Goal: Information Seeking & Learning: Learn about a topic

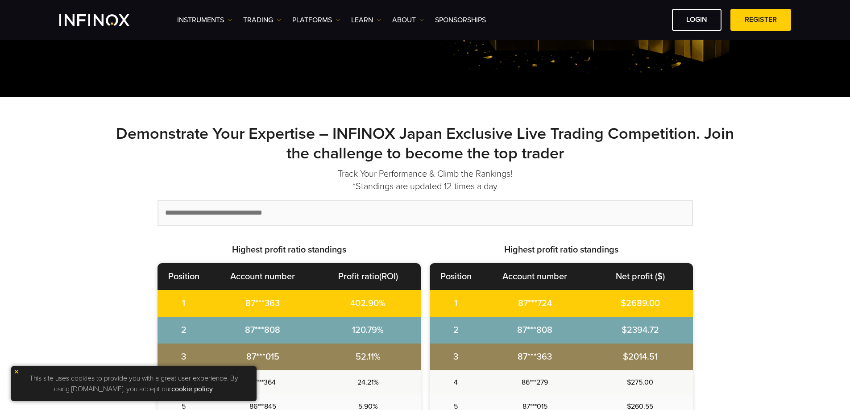
drag, startPoint x: 336, startPoint y: 132, endPoint x: 292, endPoint y: 149, distance: 47.6
click at [292, 149] on strong "Demonstrate Your Expertise – INFINOX Japan Exclusive Live Trading Competition. …" at bounding box center [425, 143] width 618 height 39
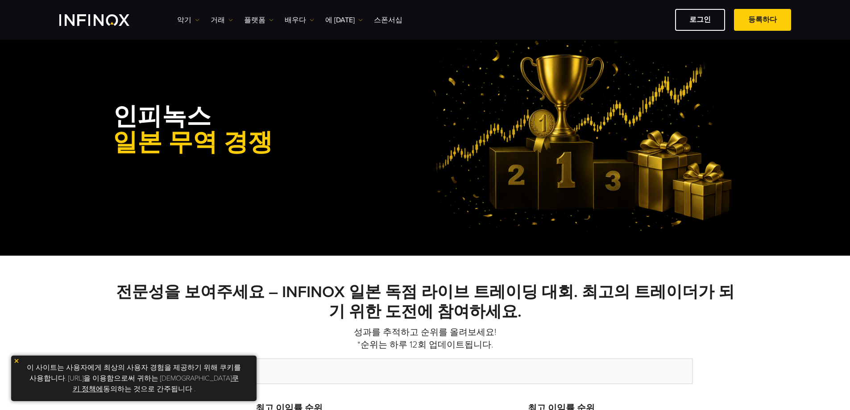
scroll to position [134, 0]
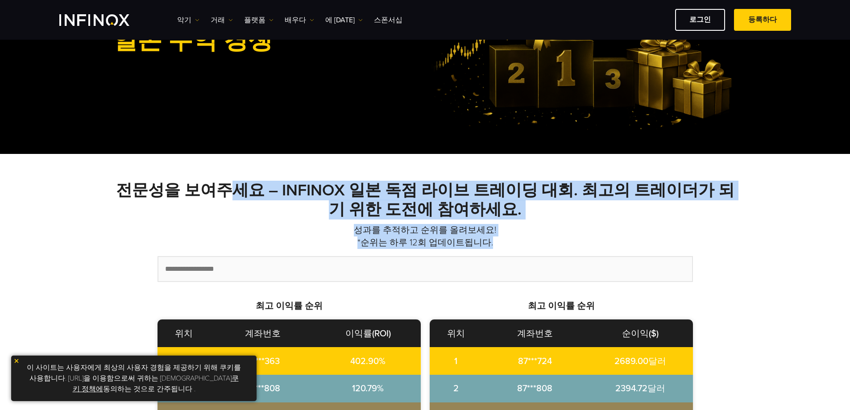
drag, startPoint x: 224, startPoint y: 193, endPoint x: 521, endPoint y: 237, distance: 300.8
click at [521, 237] on div "전문성을 보여주세요 – INFINOX 일본 독점 라이브 트레이딩 대회. 최고의 트레이더가 되기 위한 도전에 참여하세요. 성과를 추적하고 순위를…" at bounding box center [425, 397] width 643 height 486
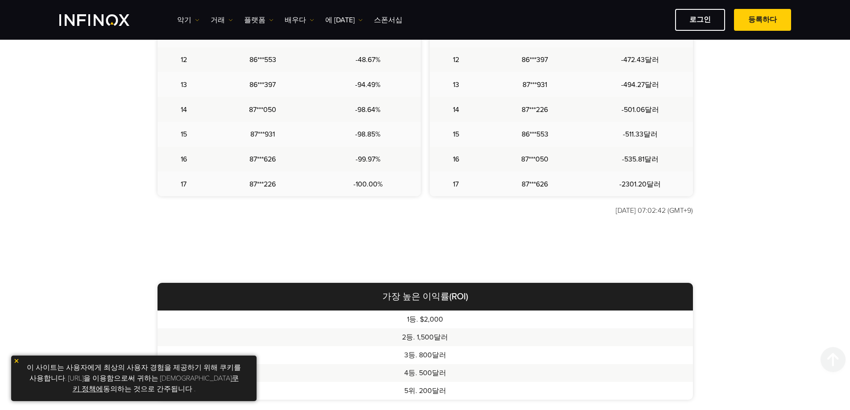
scroll to position [580, 0]
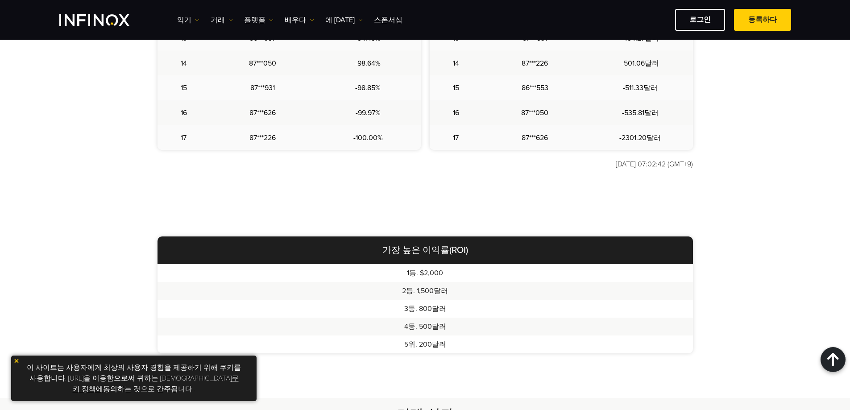
drag, startPoint x: 600, startPoint y: 168, endPoint x: 706, endPoint y: 167, distance: 106.2
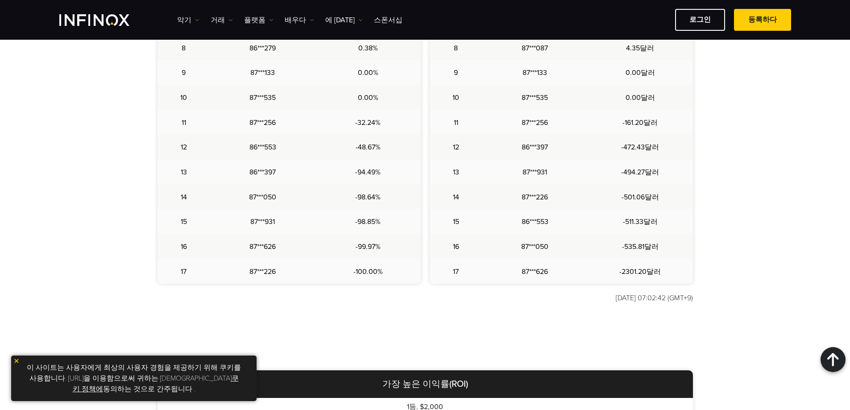
scroll to position [0, 0]
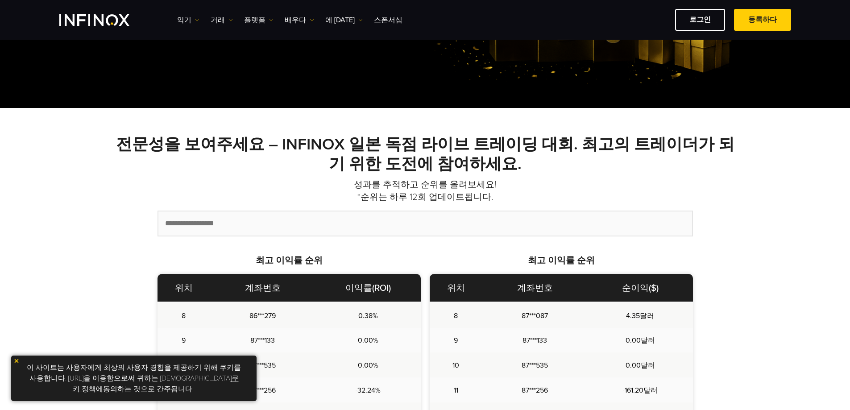
click at [474, 203] on p "성과를 추적하고 순위를 올려보세요! *순위는 하루 12회 업데이트됩니다." at bounding box center [425, 191] width 625 height 25
drag, startPoint x: 461, startPoint y: 179, endPoint x: 465, endPoint y: 170, distance: 11.0
click at [461, 179] on font "성과를 추적하고 순위를 올려보세요!" at bounding box center [425, 184] width 142 height 11
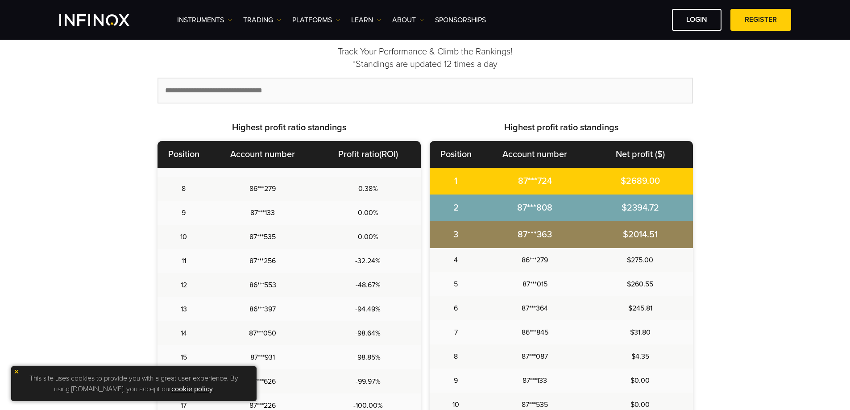
scroll to position [402, 0]
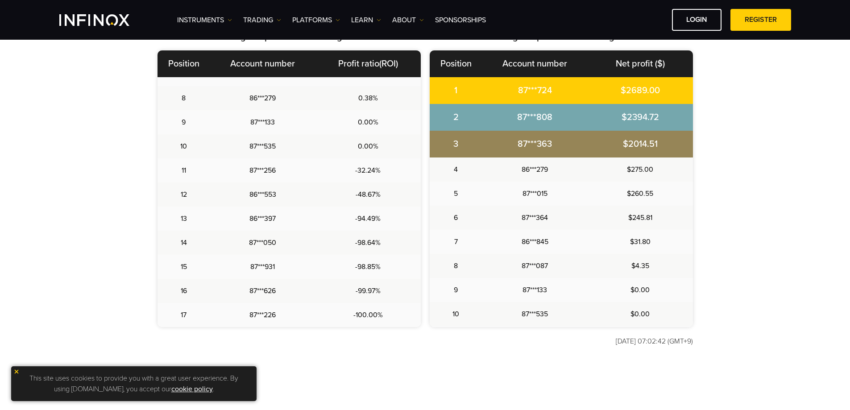
drag, startPoint x: 597, startPoint y: 342, endPoint x: 705, endPoint y: 344, distance: 108.5
click at [705, 342] on div "Demonstrate Your Expertise – INFINOX Japan Exclusive Live Trading Competition. …" at bounding box center [425, 126] width 643 height 485
click at [705, 348] on div "Demonstrate Your Expertise – INFINOX Japan Exclusive Live Trading Competition. …" at bounding box center [425, 126] width 643 height 485
drag, startPoint x: 706, startPoint y: 340, endPoint x: 604, endPoint y: 346, distance: 102.3
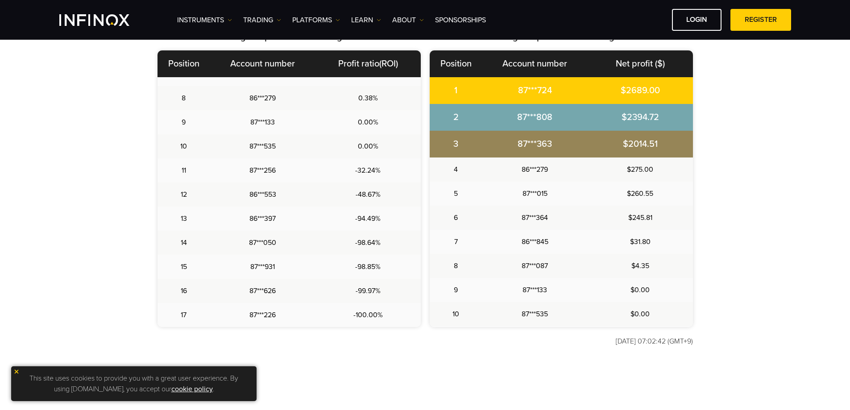
click at [604, 346] on div "Demonstrate Your Expertise – INFINOX Japan Exclusive Live Trading Competition. …" at bounding box center [425, 126] width 643 height 485
click at [584, 357] on div "Demonstrate Your Expertise – INFINOX Japan Exclusive Live Trading Competition. …" at bounding box center [425, 126] width 643 height 485
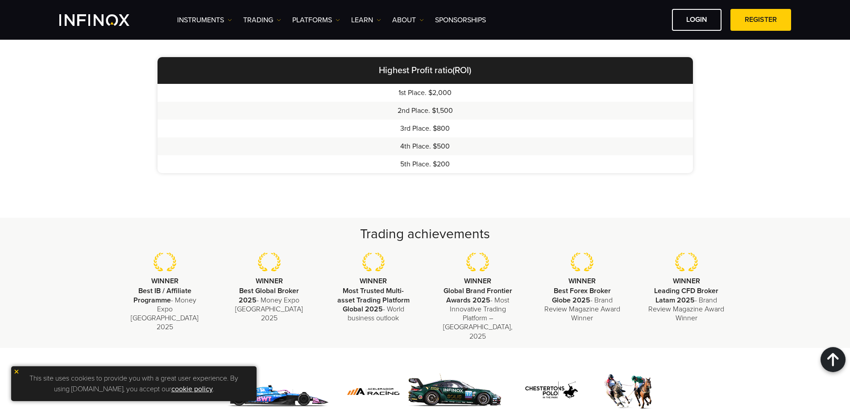
scroll to position [759, 0]
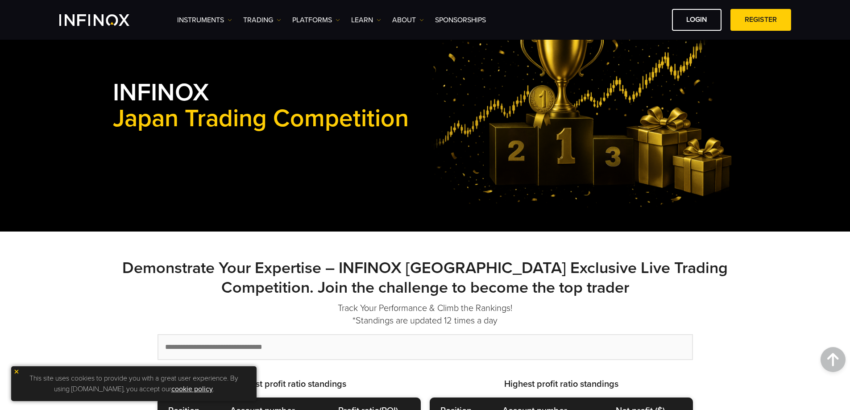
scroll to position [0, 0]
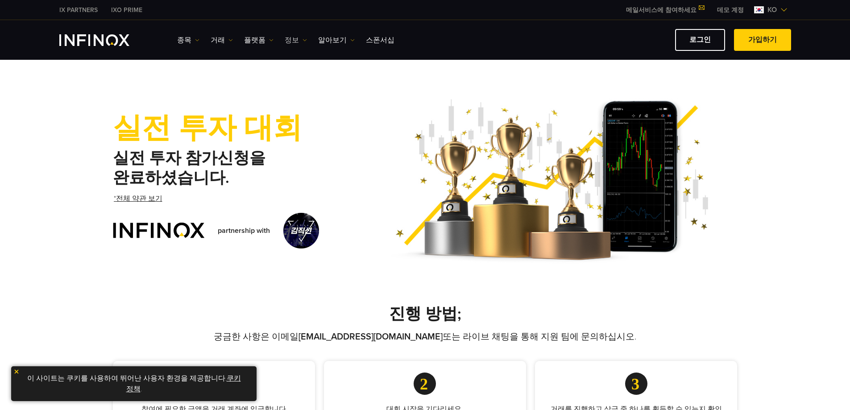
click at [293, 42] on link "정보" at bounding box center [296, 40] width 22 height 11
click at [328, 39] on link "알아보기" at bounding box center [336, 40] width 37 height 11
click at [369, 39] on link "스폰서십" at bounding box center [380, 40] width 29 height 11
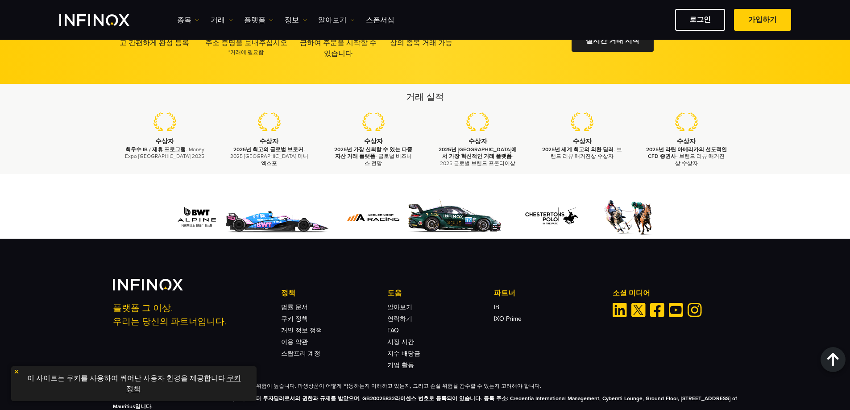
scroll to position [1442, 0]
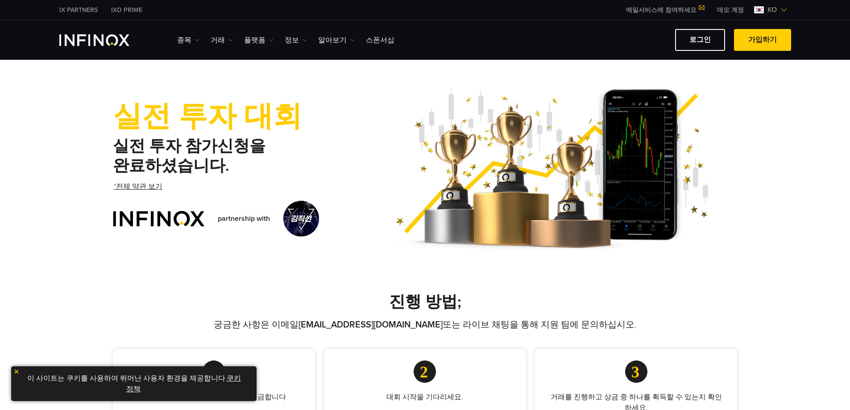
scroll to position [134, 0]
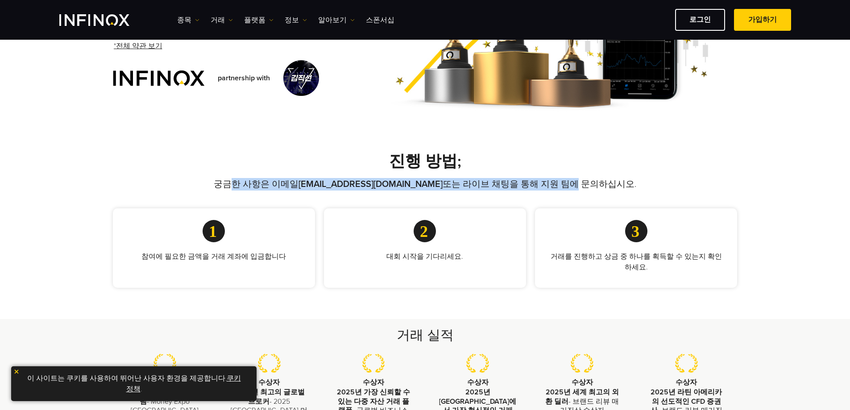
drag, startPoint x: 262, startPoint y: 179, endPoint x: 545, endPoint y: 176, distance: 282.9
click at [545, 177] on div "진행 방법; 궁금한 사항은 이메일 [EMAIL_ADDRESS][DOMAIN_NAME] 또는 라이브 채팅을 통해 지원 팀에 문의하십시오. 참여에…" at bounding box center [425, 220] width 643 height 136
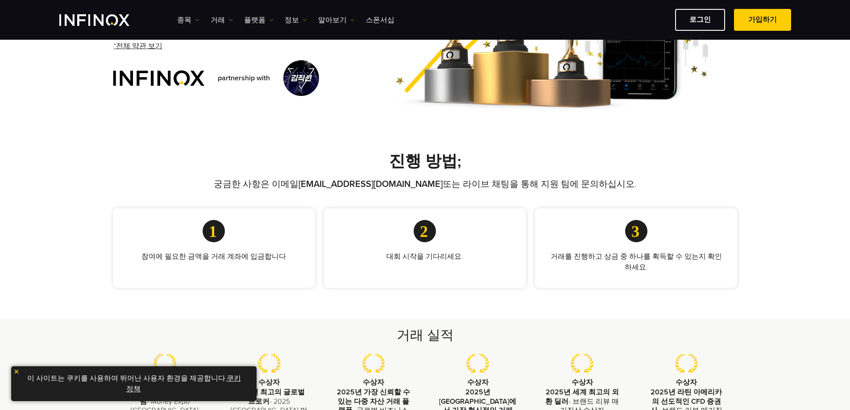
click at [574, 174] on div "진행 방법; 궁금한 사항은 이메일 promotions@infinox.com 또는 라이브 채팅을 통해 지원 팀에 문의하십시오. 참여에 필요한 금…" at bounding box center [425, 220] width 643 height 136
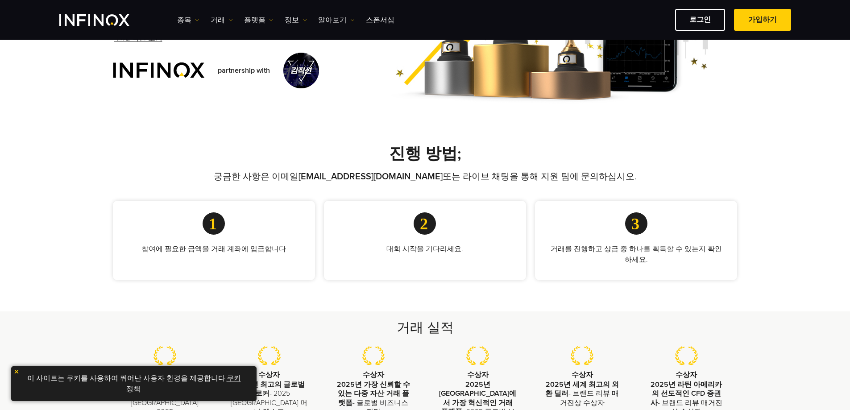
scroll to position [136, 0]
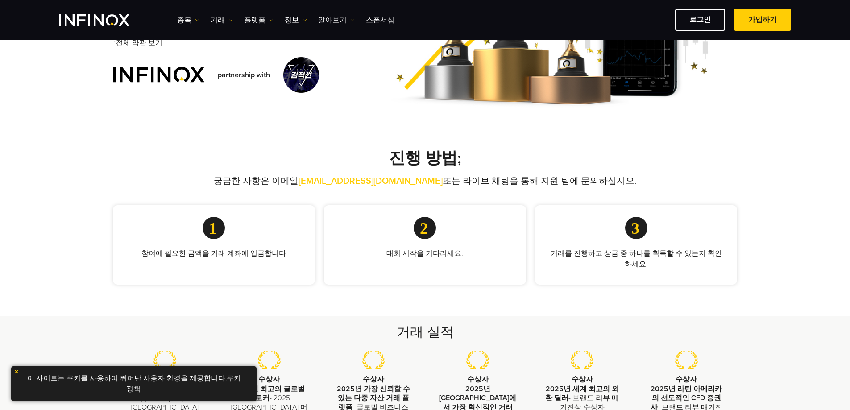
click at [379, 183] on link "promotions@infinox.com" at bounding box center [371, 181] width 144 height 11
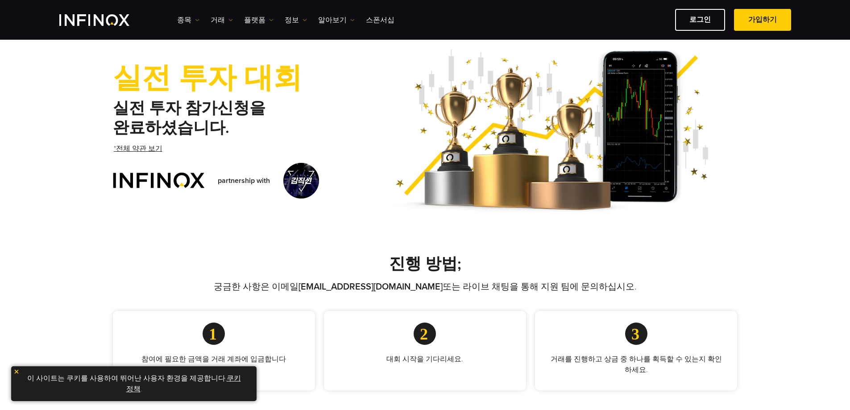
scroll to position [2, 0]
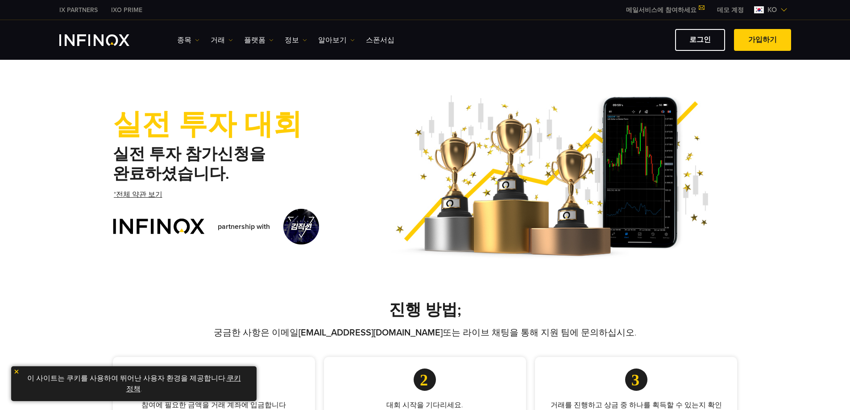
click at [53, 239] on div "실전 투자 대회 실전 투자 참가신청을 완료하셨습니다. *전체 약관 보기 partnership with" at bounding box center [425, 177] width 850 height 198
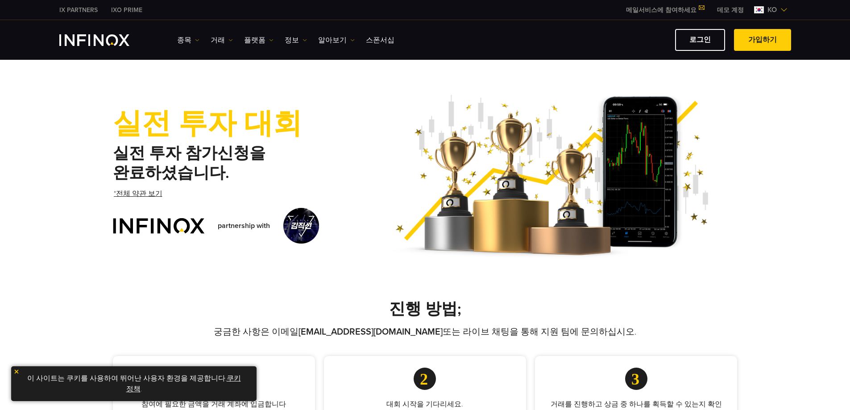
click at [140, 193] on link "*전체 약관 보기" at bounding box center [138, 194] width 50 height 22
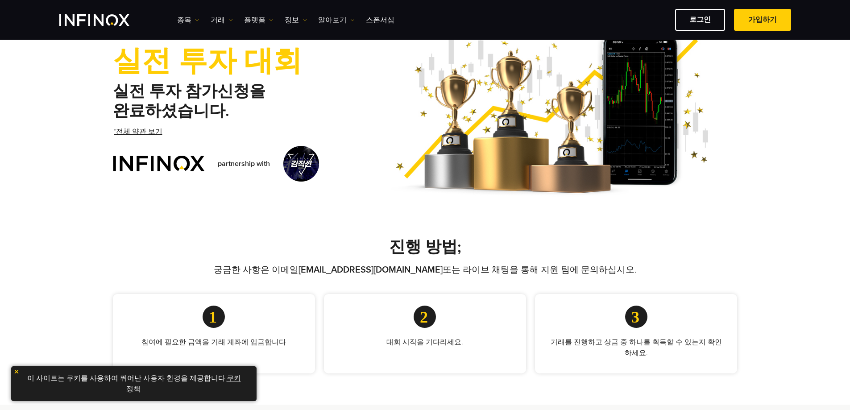
scroll to position [0, 0]
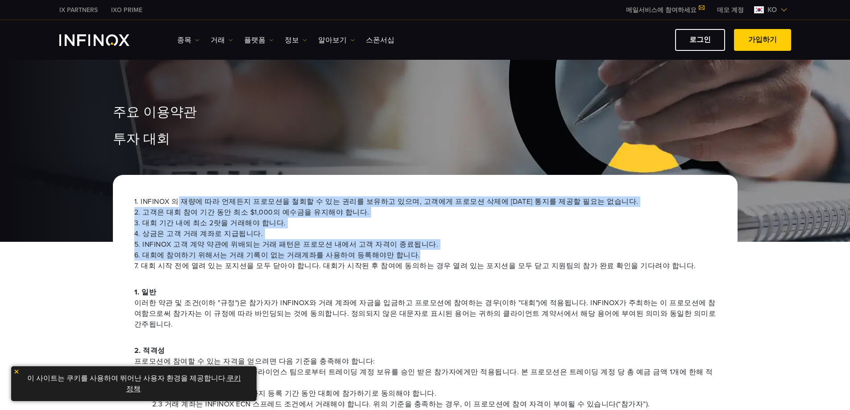
click at [520, 257] on ul "1. INFINOX 의 재량에 따라 언제든지 프로모션을 철회할 수 있는 권리를 보유하고 있으며, 고객에게 프로모션 삭제에 대한 통지를 제공할 …" at bounding box center [425, 233] width 582 height 75
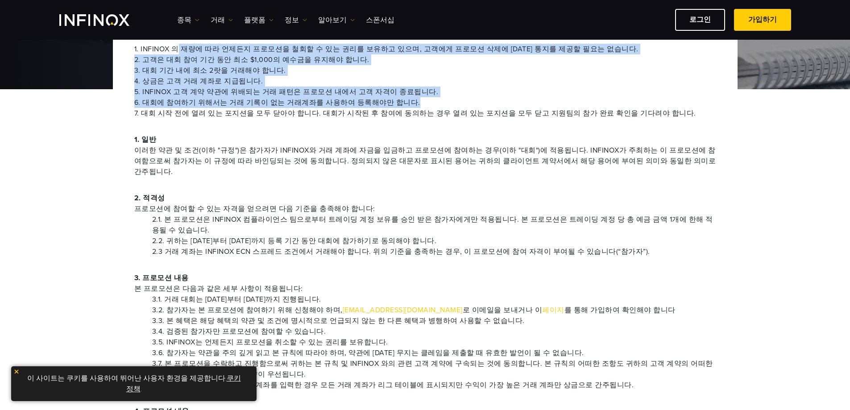
scroll to position [312, 0]
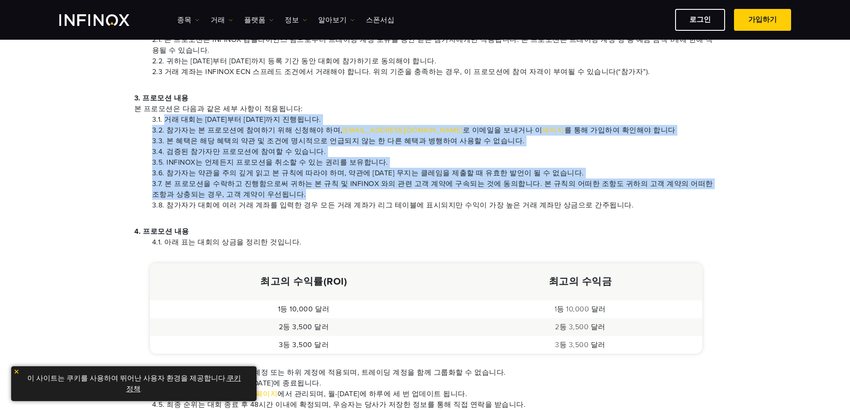
drag, startPoint x: 164, startPoint y: 109, endPoint x: 572, endPoint y: 176, distance: 413.8
click at [564, 184] on ul "3.1. 거래 대회는 2024년 3월 1일부터 2024년 3월 31일까지 진행됩니다. 3.2. 참가자는 본 프로모션에 참여하기 위해 신청해야 …" at bounding box center [425, 162] width 582 height 96
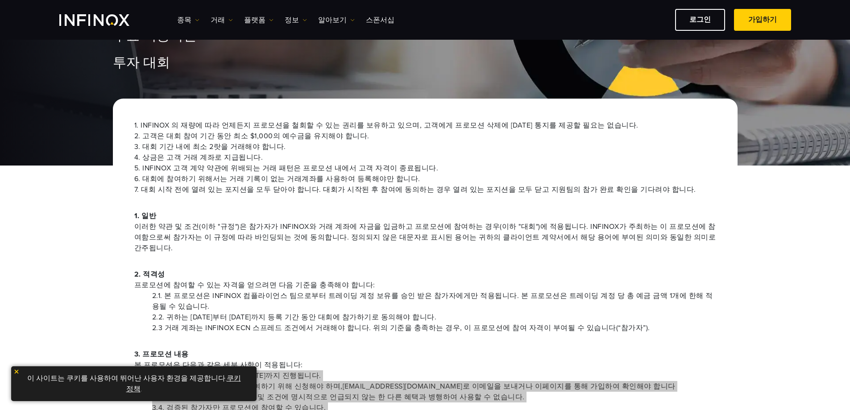
scroll to position [0, 0]
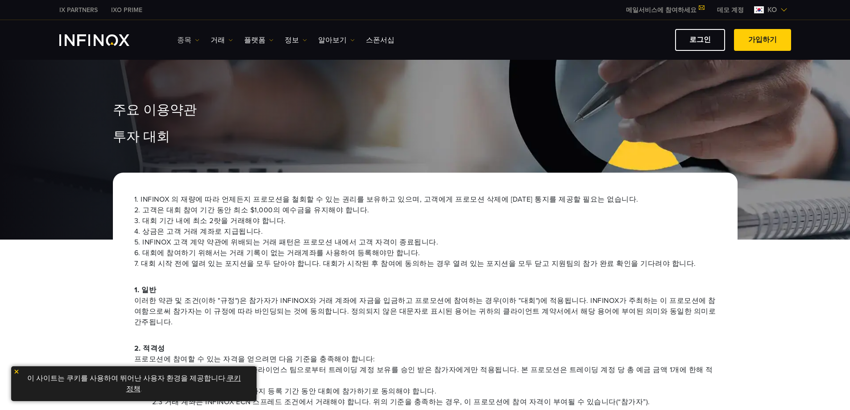
click at [184, 41] on link "종목" at bounding box center [188, 40] width 22 height 11
click at [211, 40] on link "거래" at bounding box center [222, 40] width 22 height 11
click at [255, 42] on link "플랫폼" at bounding box center [258, 40] width 29 height 11
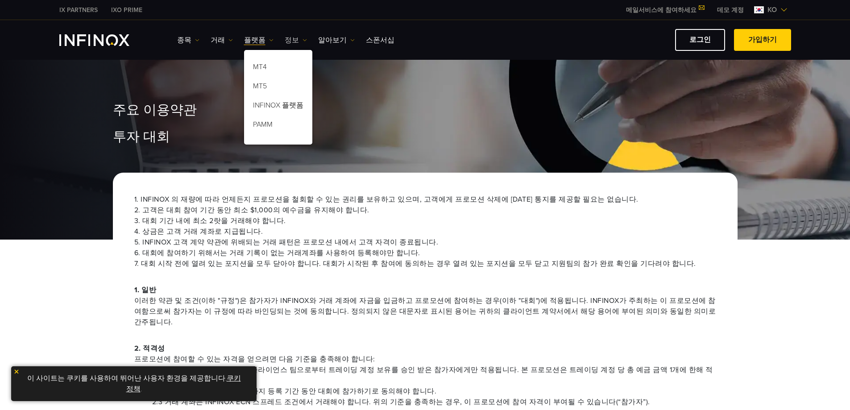
click at [285, 40] on link "정보" at bounding box center [296, 40] width 22 height 11
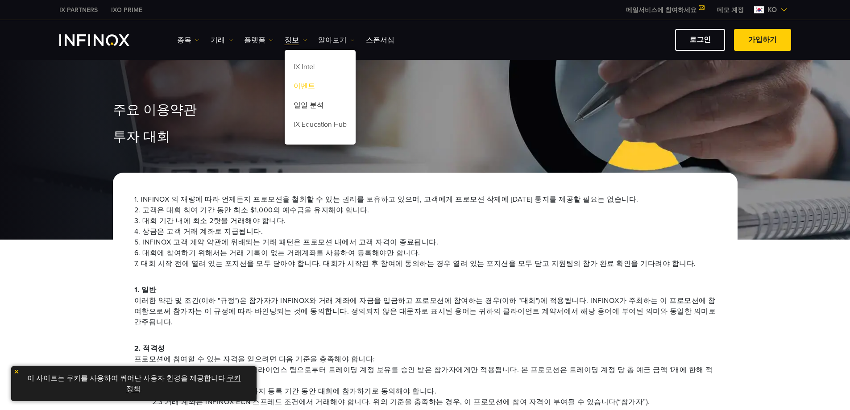
click at [296, 87] on link "이벤트" at bounding box center [320, 87] width 71 height 19
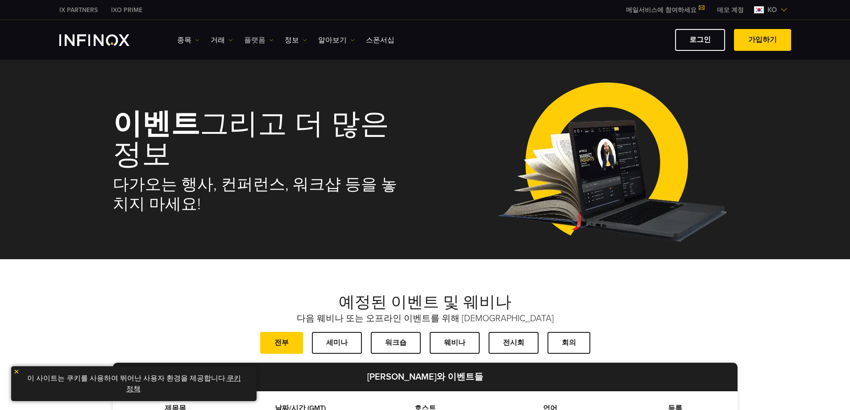
click at [269, 39] on img at bounding box center [271, 40] width 4 height 4
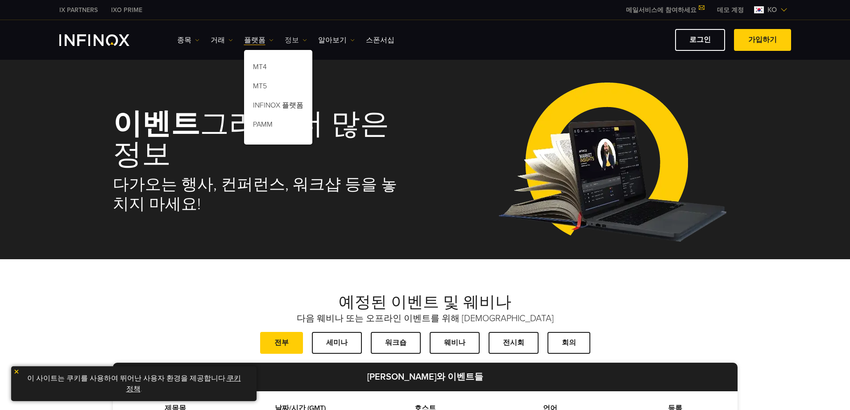
click at [303, 41] on img at bounding box center [305, 40] width 4 height 4
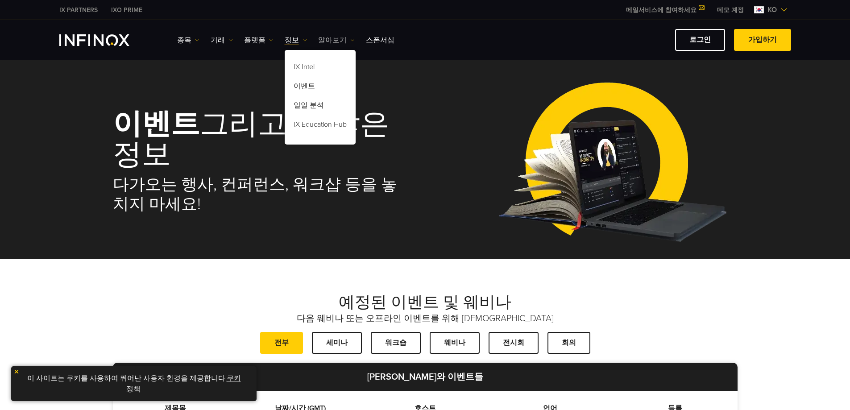
click at [331, 40] on link "알아보기" at bounding box center [336, 40] width 37 height 11
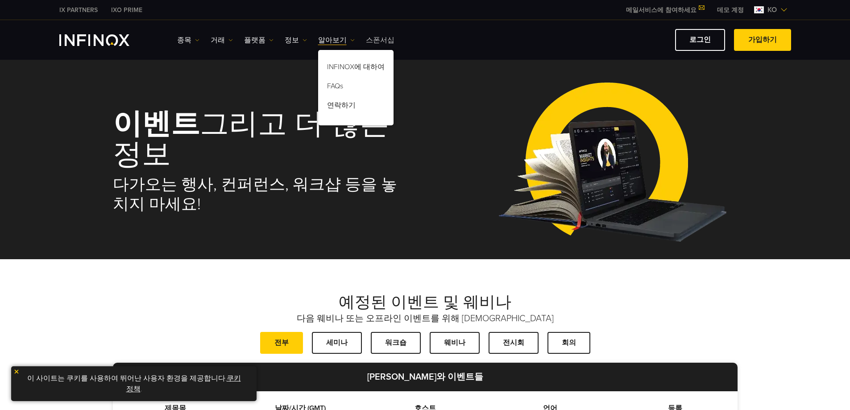
click at [372, 44] on link "스폰서십" at bounding box center [380, 40] width 29 height 11
